Goal: Task Accomplishment & Management: Manage account settings

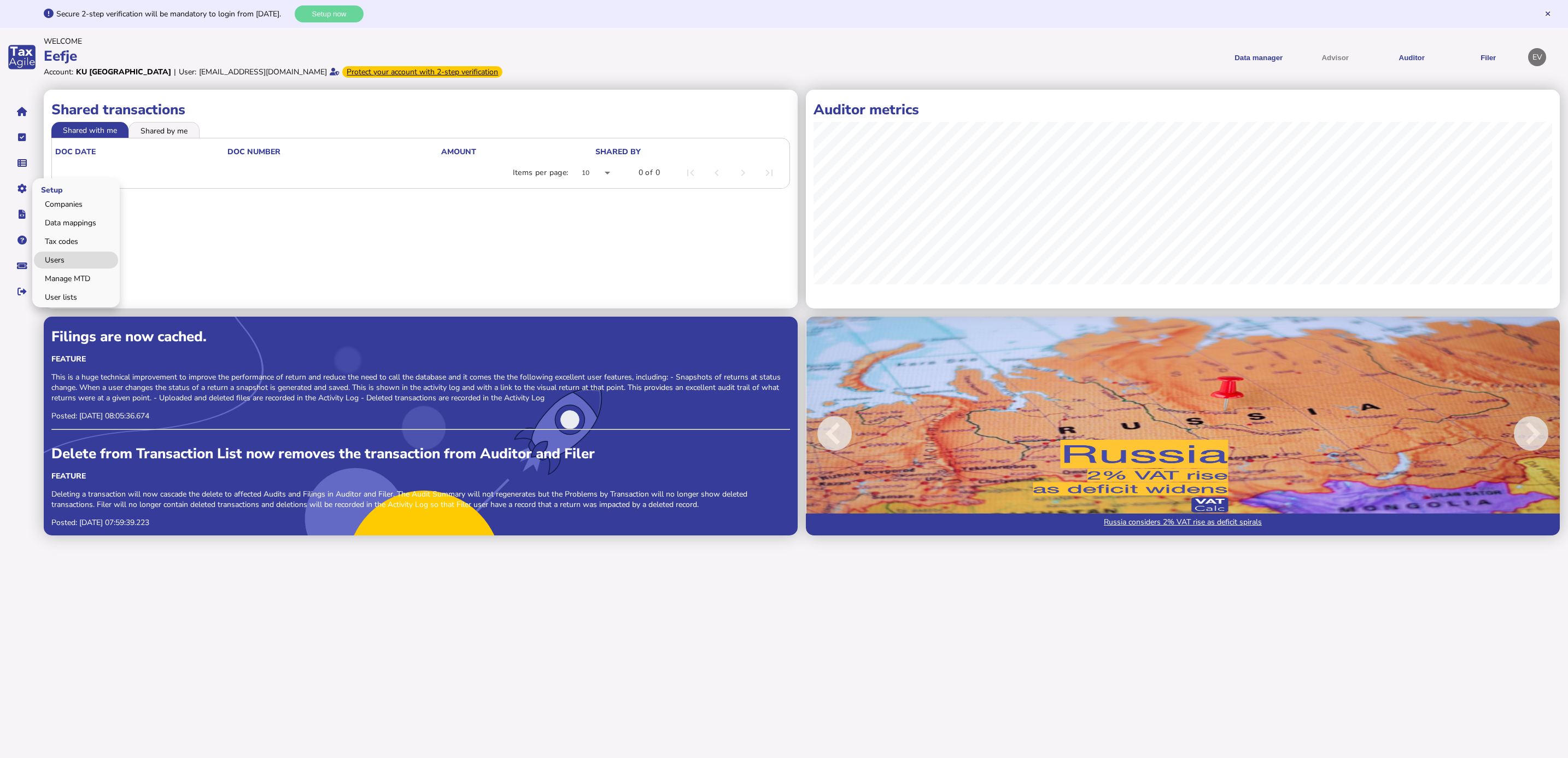
click at [87, 254] on link "Users" at bounding box center [76, 260] width 84 height 17
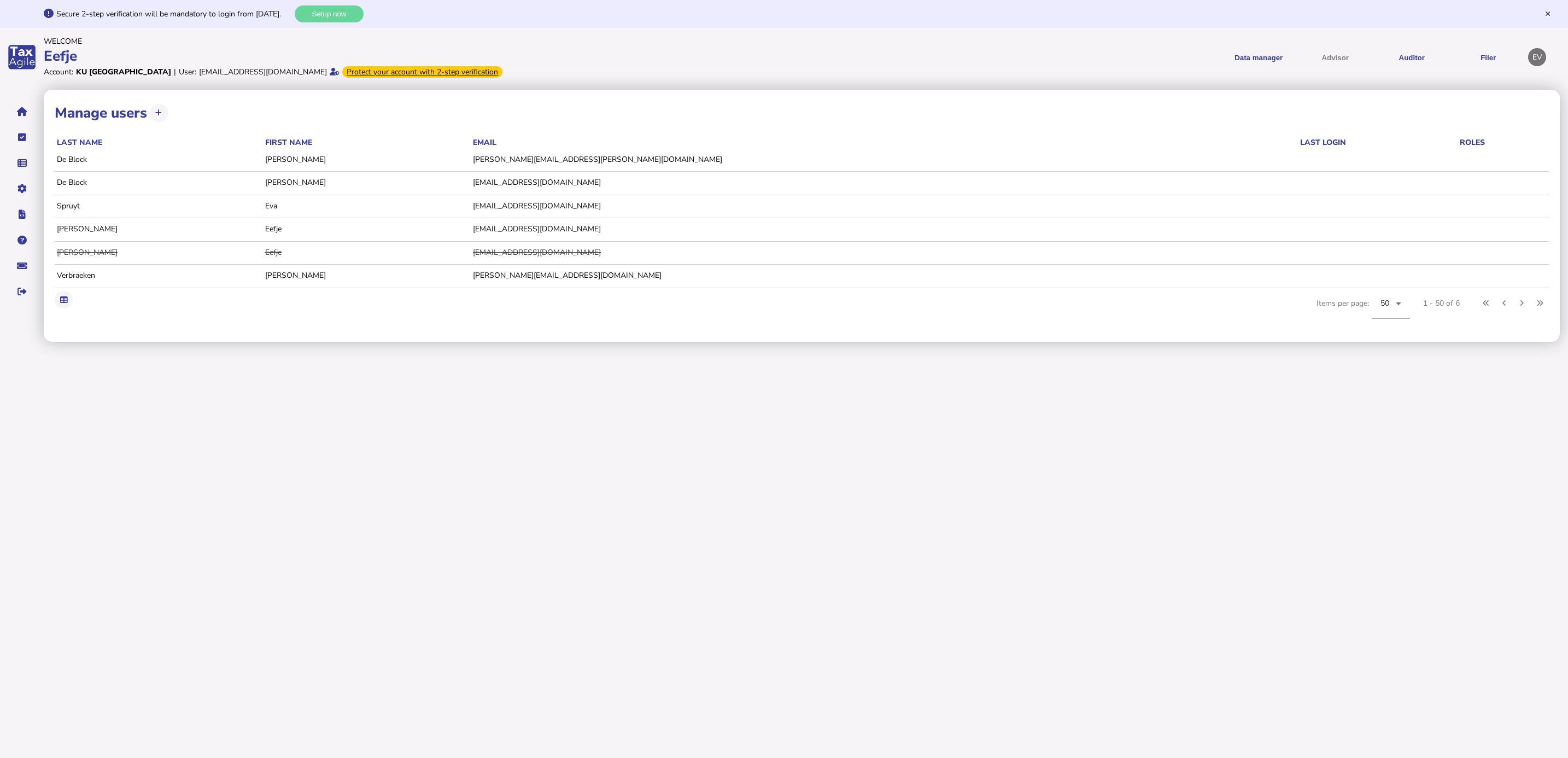
click at [1458, 175] on td at bounding box center [1503, 183] width 92 height 22
click at [1458, 157] on td at bounding box center [1503, 159] width 92 height 22
click at [638, 207] on td "[EMAIL_ADDRESS][DOMAIN_NAME]" at bounding box center [884, 205] width 827 height 22
click at [76, 207] on td "Spruyt" at bounding box center [158, 205] width 208 height 22
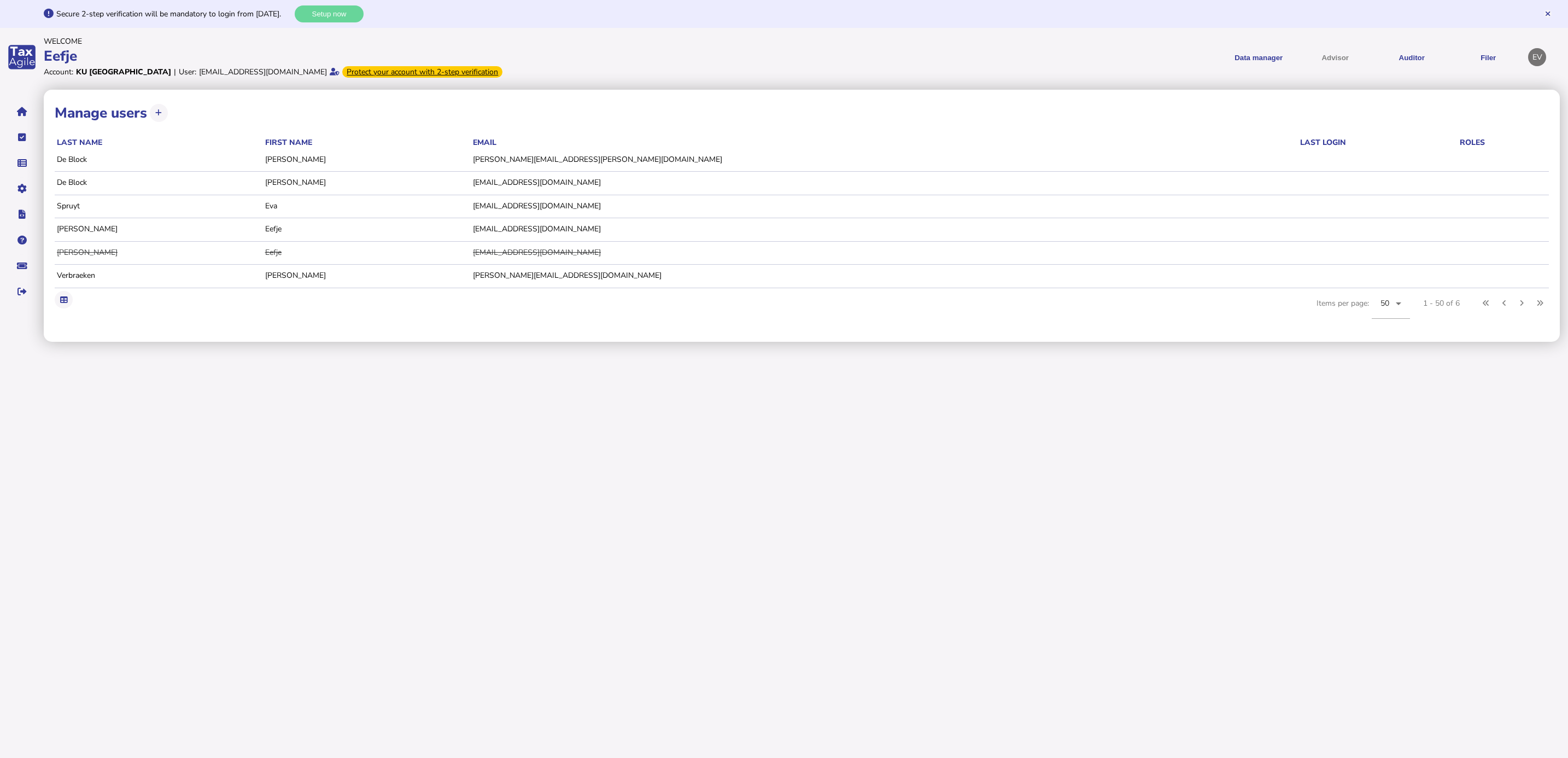
drag, startPoint x: 76, startPoint y: 207, endPoint x: 120, endPoint y: 379, distance: 177.5
click at [120, 341] on html "Secure 2-step verification will be mandatory to login from [DATE]. Setup now We…" at bounding box center [784, 170] width 1568 height 341
click at [66, 302] on icon at bounding box center [63, 299] width 7 height 7
click at [459, 341] on html "Secure 2-step verification will be mandatory to login from [DATE]. Setup now We…" at bounding box center [784, 170] width 1568 height 341
click at [17, 111] on icon "navigate application pages" at bounding box center [22, 111] width 10 height 1
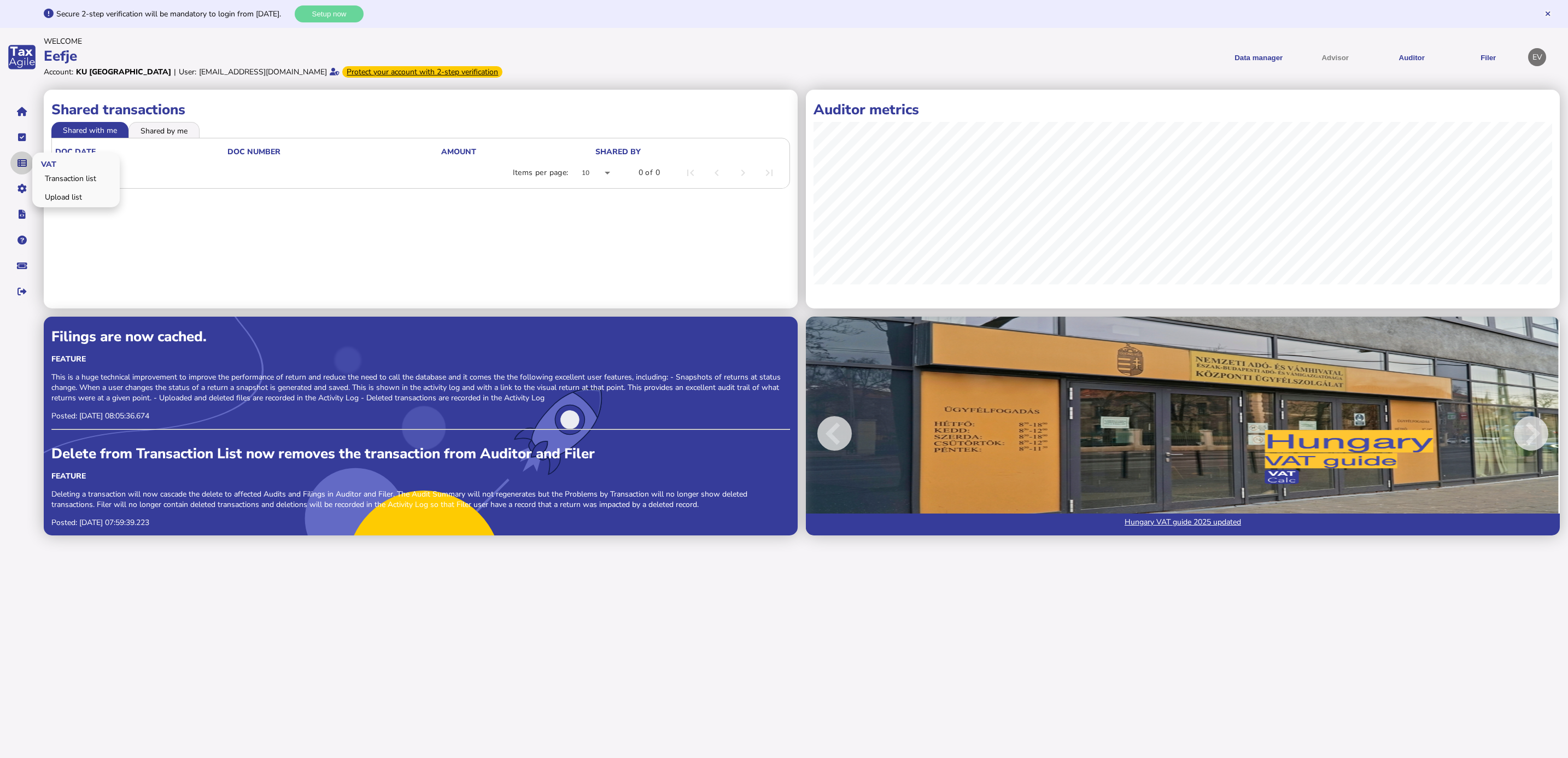
click at [25, 155] on button "navigate application pages" at bounding box center [21, 163] width 23 height 23
